Goal: Task Accomplishment & Management: Manage account settings

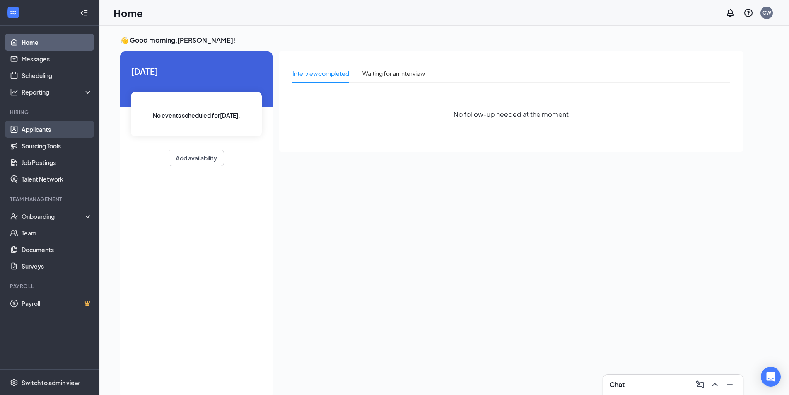
click at [22, 131] on link "Applicants" at bounding box center [57, 129] width 71 height 17
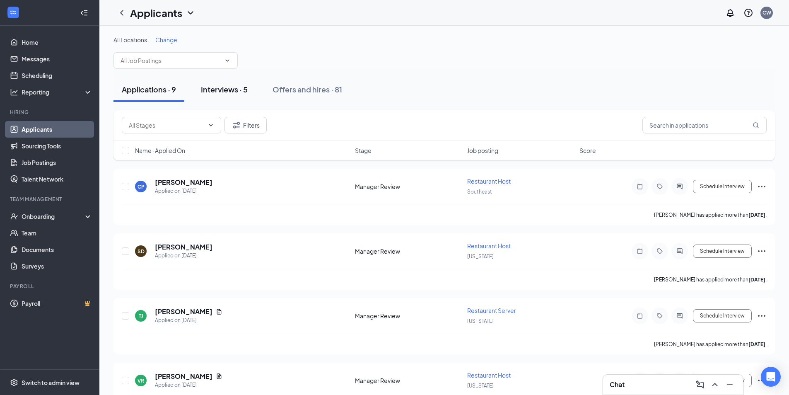
click at [205, 92] on div "Interviews · 5" at bounding box center [224, 89] width 47 height 10
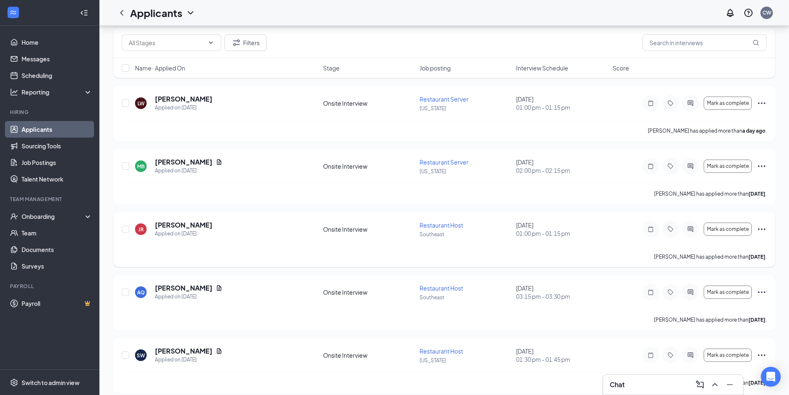
scroll to position [90, 0]
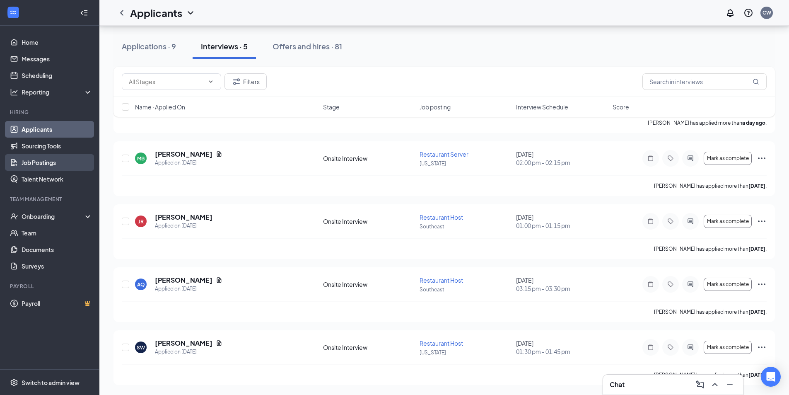
click at [43, 164] on link "Job Postings" at bounding box center [57, 162] width 71 height 17
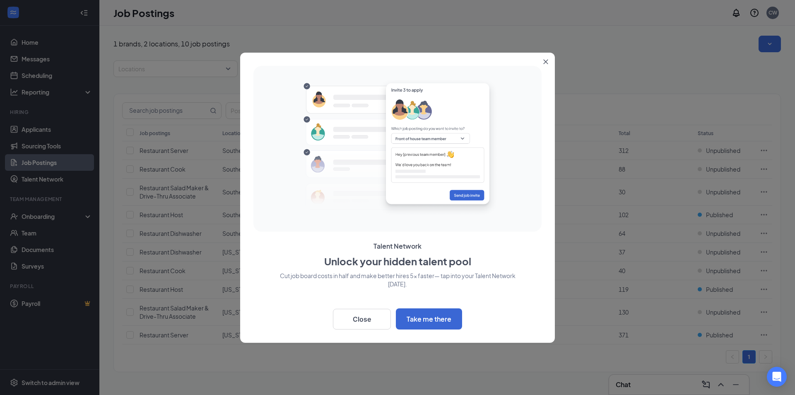
click at [545, 63] on icon "Close" at bounding box center [545, 61] width 5 height 5
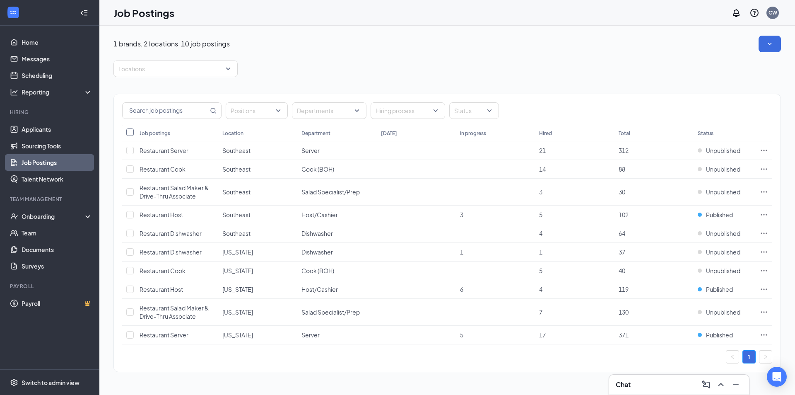
click at [130, 133] on input "Select all" at bounding box center [129, 131] width 7 height 7
checkbox input "true"
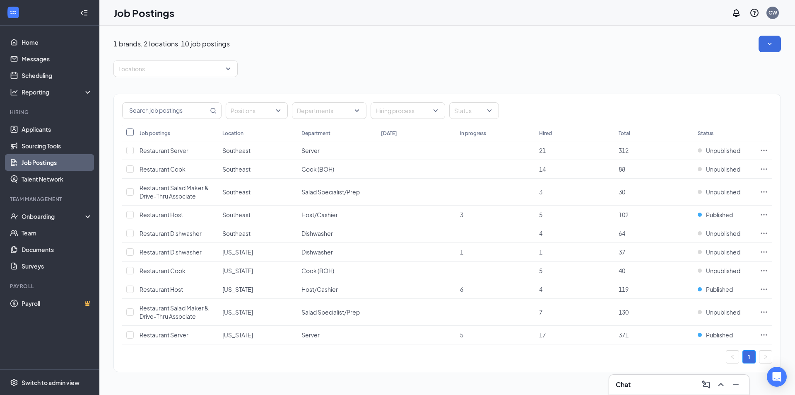
checkbox input "true"
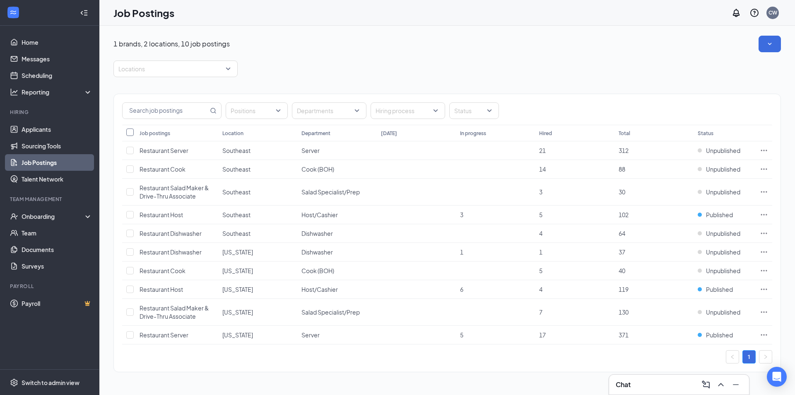
checkbox input "true"
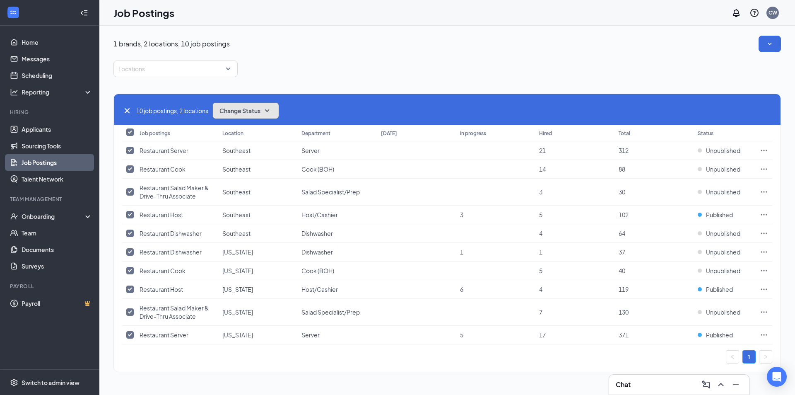
click at [264, 111] on button "Change Status" at bounding box center [245, 110] width 67 height 17
click at [258, 149] on div "Unpublish" at bounding box center [264, 151] width 99 height 18
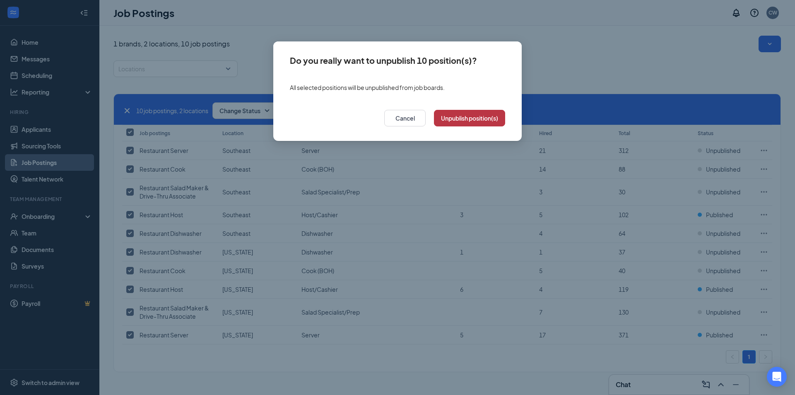
click at [493, 122] on button "Unpublish position(s)" at bounding box center [469, 118] width 71 height 17
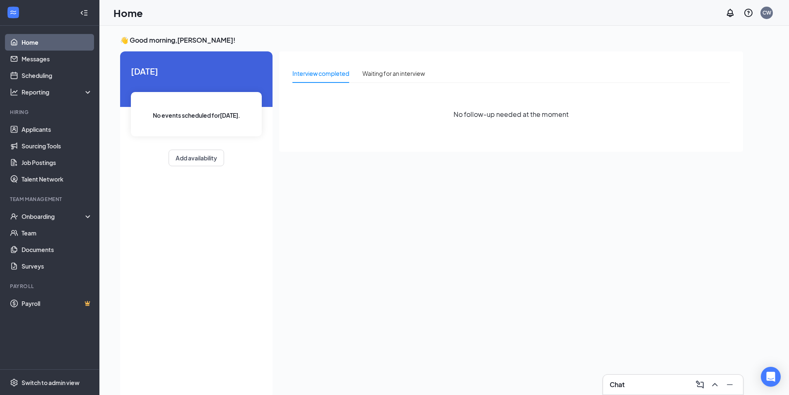
click at [621, 388] on h3 "Chat" at bounding box center [616, 384] width 15 height 9
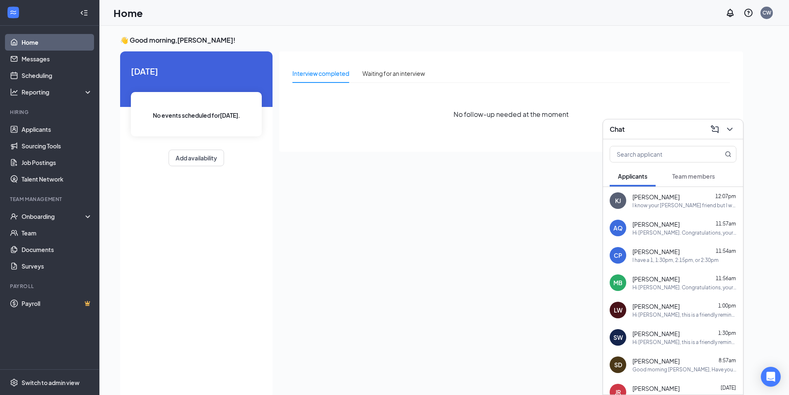
click at [683, 258] on div "I have a 1, 1:30pm, 2:15pm, or 2:30pm" at bounding box center [675, 259] width 86 height 7
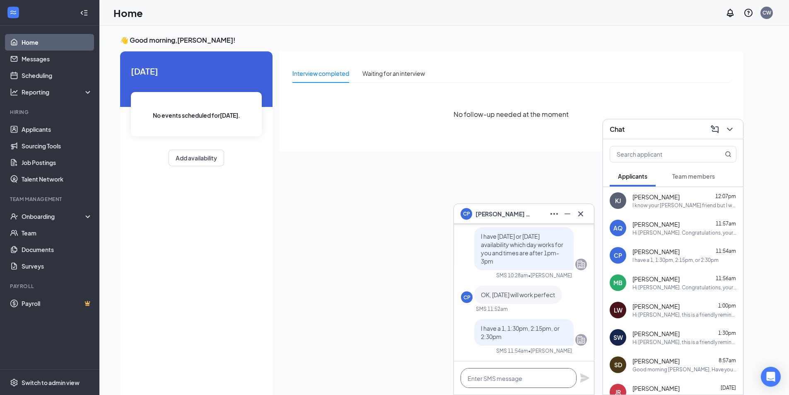
click at [546, 372] on textarea at bounding box center [518, 378] width 116 height 20
type textarea "W"
click at [581, 217] on icon "Cross" at bounding box center [580, 214] width 10 height 10
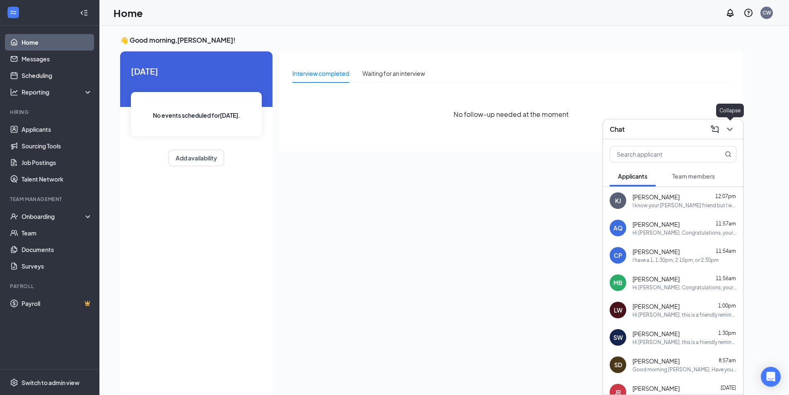
click at [729, 128] on icon "ChevronDown" at bounding box center [729, 129] width 10 height 10
